Goal: Information Seeking & Learning: Get advice/opinions

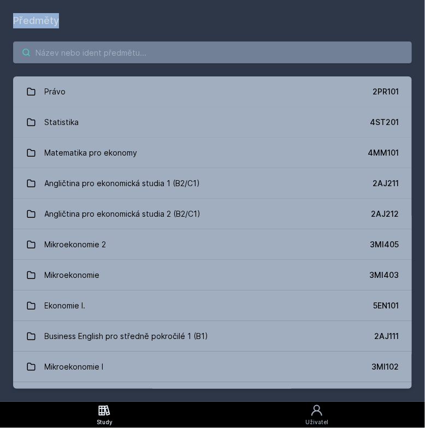
drag, startPoint x: 0, startPoint y: 0, endPoint x: 240, endPoint y: 54, distance: 246.2
click at [240, 54] on input "search" at bounding box center [212, 53] width 399 height 22
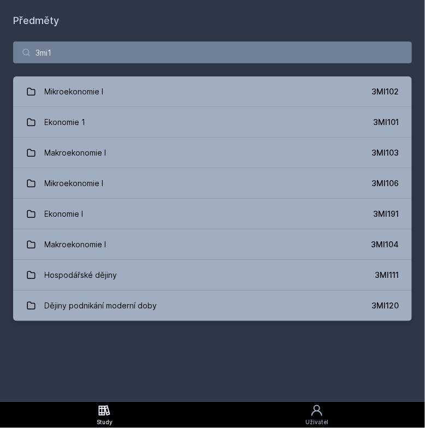
click at [24, 74] on div "3mi1 Mikroekonomie I 3MI102 Ekonomie 1 3MI101 Makroekonomie I 3MI103 Mikroekono…" at bounding box center [212, 181] width 425 height 306
click at [249, 57] on input "3mi1" at bounding box center [212, 53] width 399 height 22
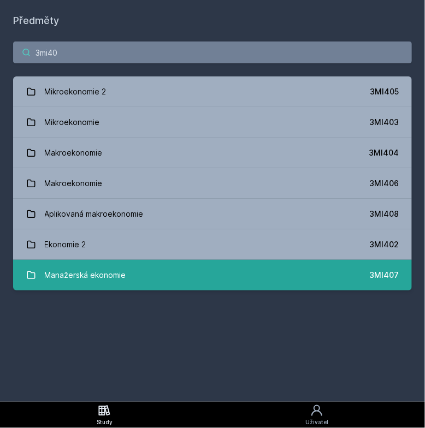
type input "3mi40"
click at [261, 289] on link "Manažerská ekonomie 3MI407" at bounding box center [212, 275] width 399 height 31
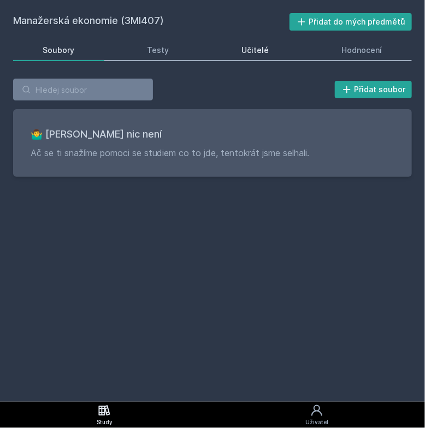
click at [261, 54] on div "Učitelé" at bounding box center [255, 50] width 27 height 11
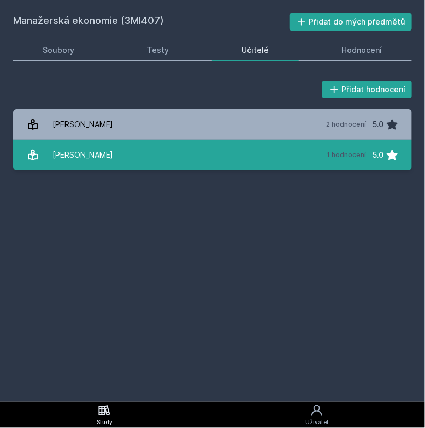
click at [249, 159] on link "[PERSON_NAME] 1 hodnocení 5.0" at bounding box center [212, 155] width 399 height 31
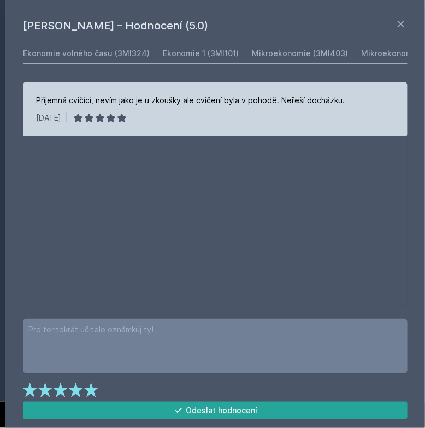
click at [288, 107] on div "Příjemná cvičící, nevím jako je u zkoušky ale cvičení byla v pohodě. Neřeší doc…" at bounding box center [215, 109] width 385 height 55
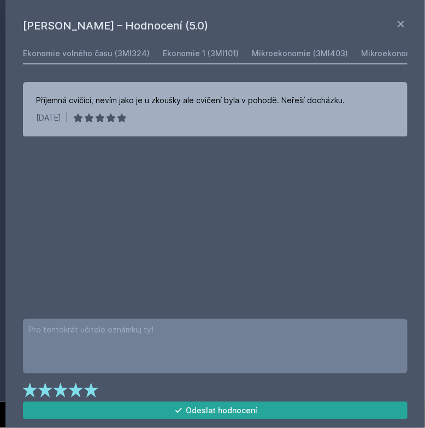
drag, startPoint x: 288, startPoint y: 107, endPoint x: 173, endPoint y: 202, distance: 149.4
click at [173, 202] on div "Příjemná cvičící, nevím jako je u zkoušky ale cvičení byla v pohodě. Neřeší doc…" at bounding box center [215, 194] width 385 height 224
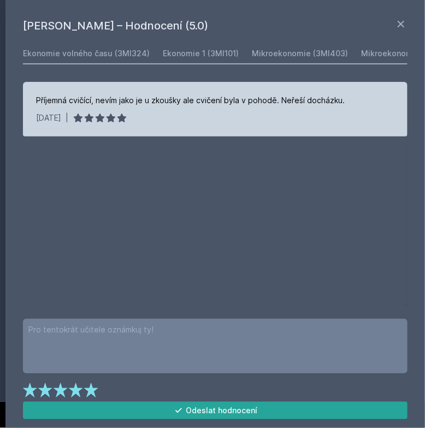
click at [165, 102] on div "Příjemná cvičící, nevím jako je u zkoušky ale cvičení byla v pohodě. Neřeší doc…" at bounding box center [190, 100] width 309 height 11
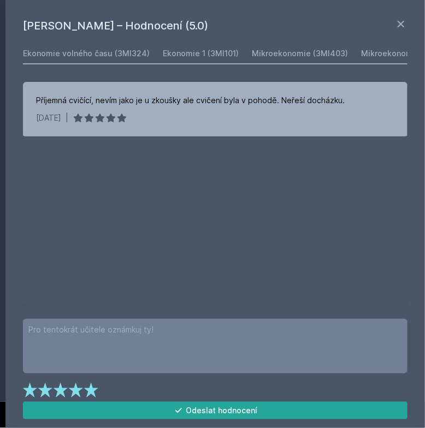
drag, startPoint x: 165, startPoint y: 102, endPoint x: 240, endPoint y: 174, distance: 103.9
click at [240, 174] on div "Příjemná cvičící, nevím jako je u zkoušky ale cvičení byla v pohodě. Neřeší doc…" at bounding box center [215, 194] width 385 height 224
click at [106, 62] on link "Ekonomie volného času (3MI324)" at bounding box center [86, 54] width 127 height 22
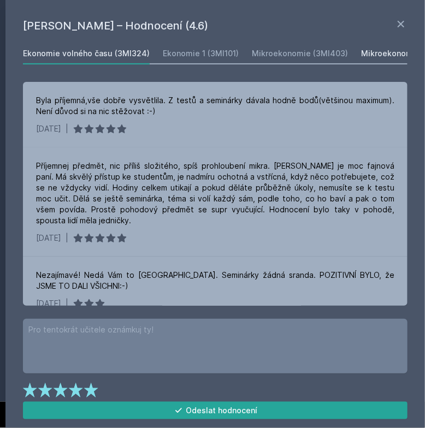
click at [361, 50] on div "Mikroekonomie 2 (3MI405)" at bounding box center [412, 53] width 103 height 11
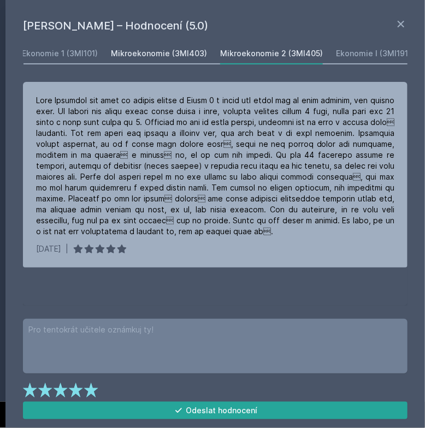
scroll to position [0, 261]
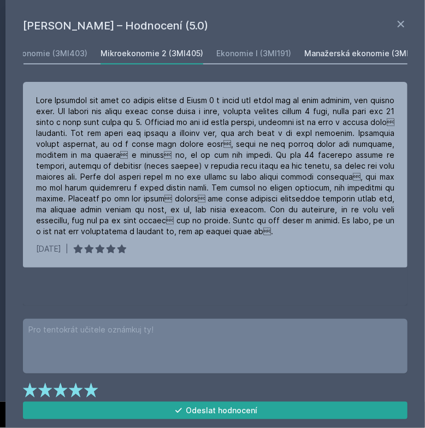
click at [323, 50] on div "Manažerská ekonomie (3MI407)" at bounding box center [365, 53] width 122 height 11
click at [319, 51] on div "Manažerská ekonomie (3MI407)" at bounding box center [365, 53] width 122 height 11
click at [245, 56] on div "Ekonomie I (3MI191)" at bounding box center [253, 53] width 75 height 11
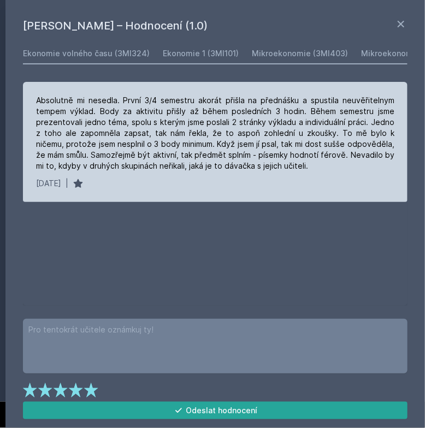
click at [183, 115] on div "Absolutně mi nesedla. První 3/4 semestru akorát přišla na přednášku a spustila …" at bounding box center [215, 133] width 358 height 76
drag, startPoint x: 183, startPoint y: 115, endPoint x: 257, endPoint y: 181, distance: 98.7
click at [257, 181] on div "[DATE] |" at bounding box center [215, 183] width 358 height 11
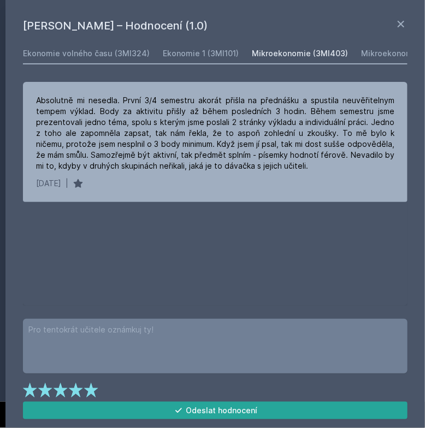
click at [306, 61] on link "Mikroekonomie (3MI403)" at bounding box center [300, 54] width 96 height 22
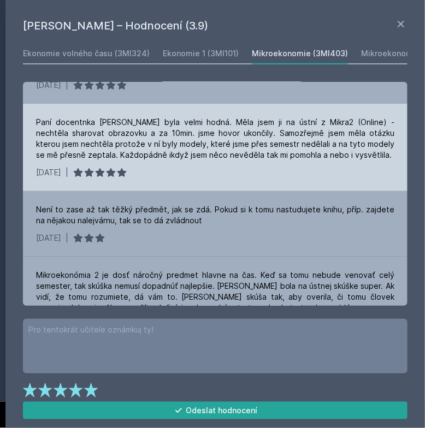
scroll to position [93, 0]
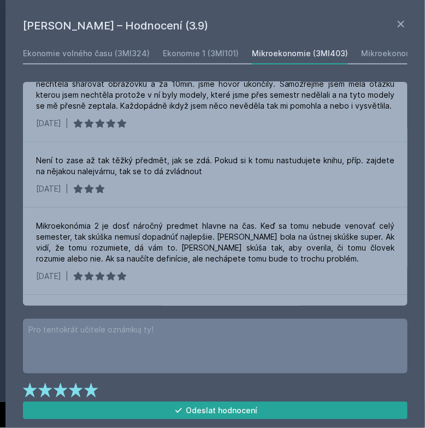
click at [214, 64] on div "Ekonomie volného času (3MI324) Ekonomie 1 (3MI101) Mikroekonomie (3MI403) Mikro…" at bounding box center [215, 54] width 385 height 22
click at [216, 56] on div "Ekonomie 1 (3MI101)" at bounding box center [201, 53] width 76 height 11
